Goal: Complete application form: Complete application form

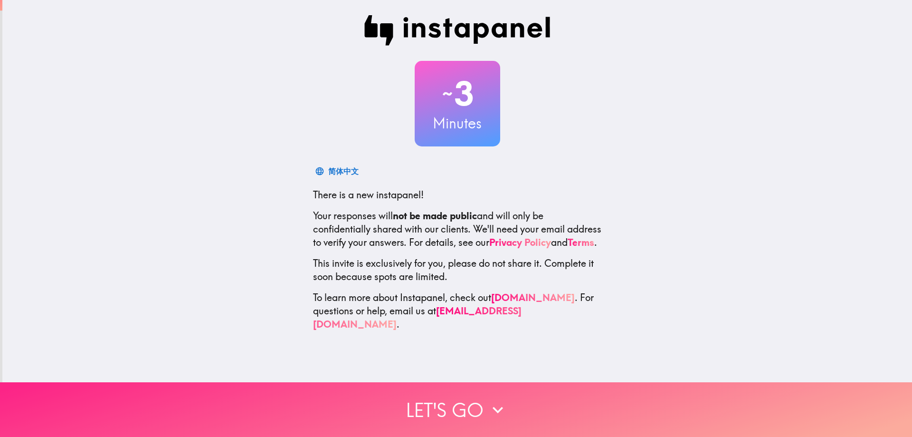
click at [437, 400] on button "Let's go" at bounding box center [456, 409] width 912 height 55
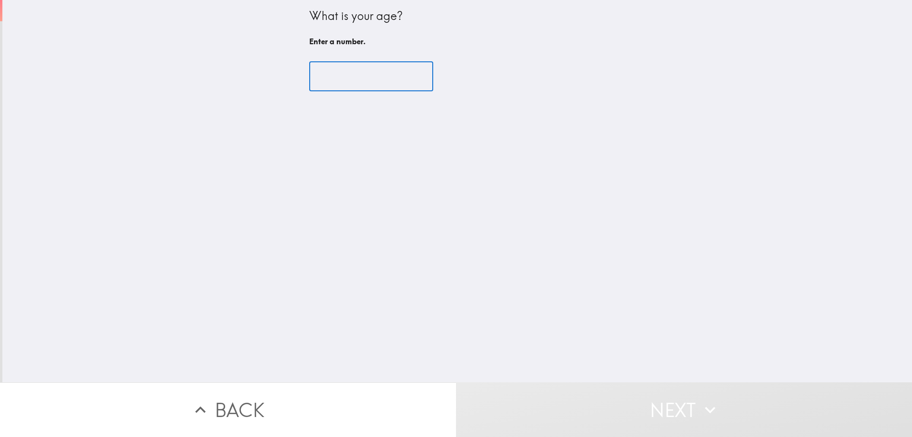
click at [339, 78] on input "number" at bounding box center [371, 76] width 124 height 29
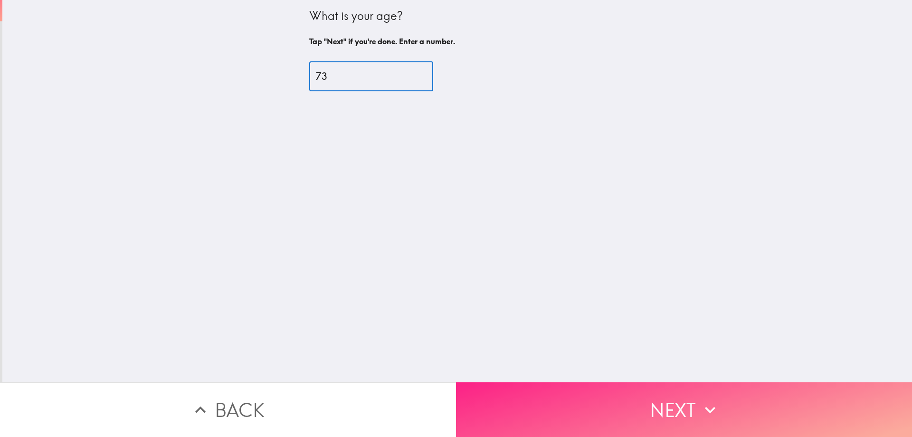
type input "73"
click at [656, 400] on button "Next" at bounding box center [684, 409] width 456 height 55
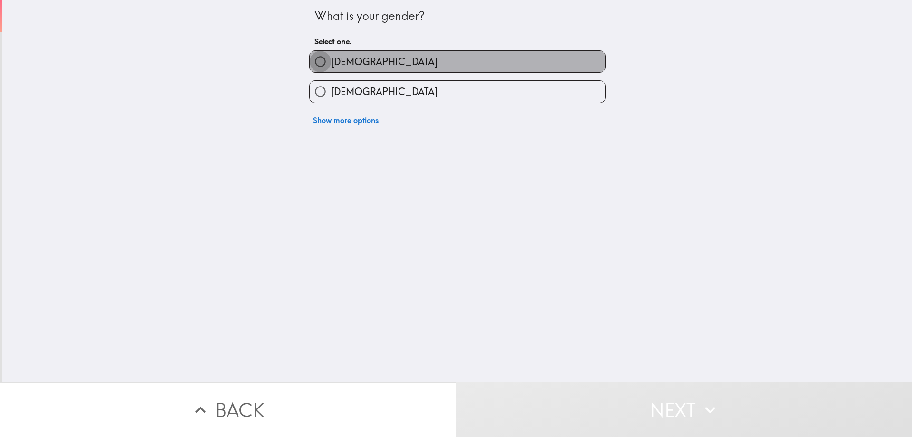
click at [315, 62] on input "[DEMOGRAPHIC_DATA]" at bounding box center [320, 61] width 21 height 21
radio input "true"
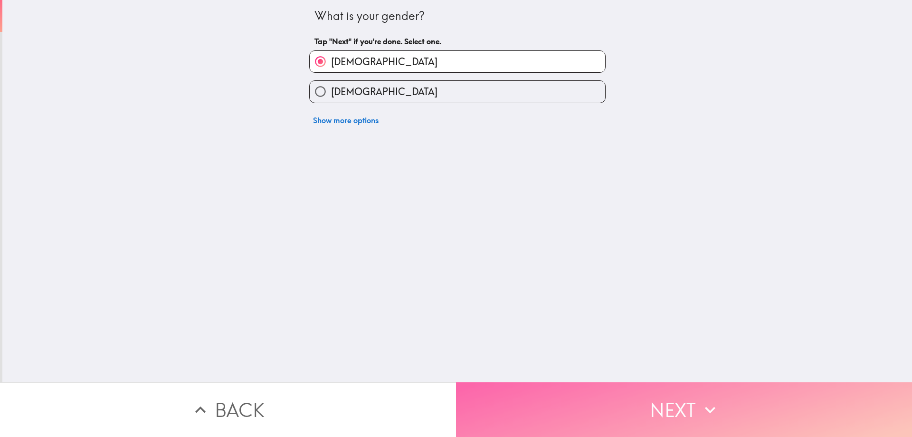
click at [640, 391] on button "Next" at bounding box center [684, 409] width 456 height 55
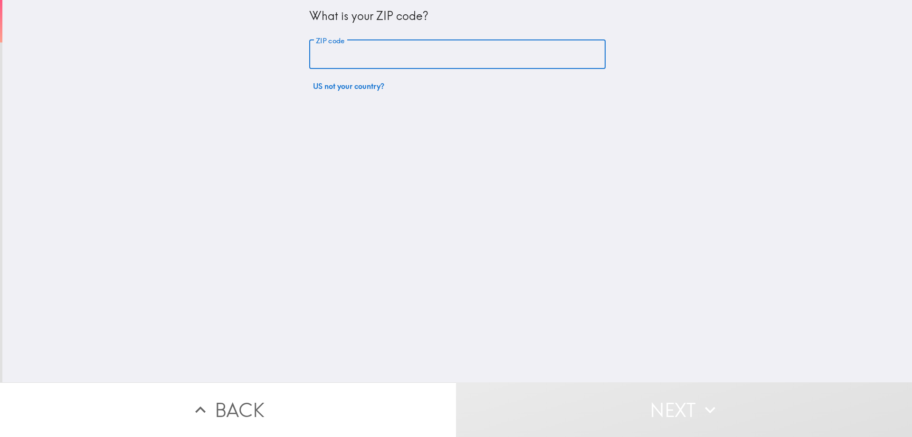
drag, startPoint x: 440, startPoint y: 53, endPoint x: 447, endPoint y: 56, distance: 7.7
click at [440, 53] on input "ZIP code" at bounding box center [457, 54] width 296 height 29
type input "80021"
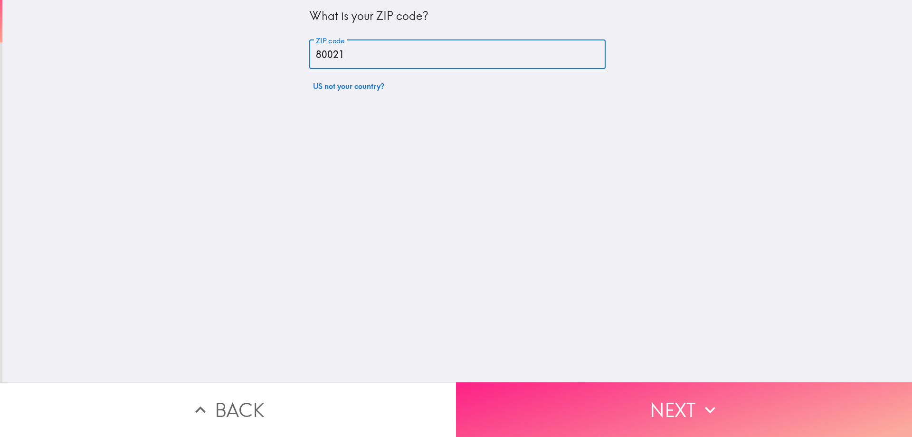
click at [592, 388] on button "Next" at bounding box center [684, 409] width 456 height 55
